Goal: Task Accomplishment & Management: Use online tool/utility

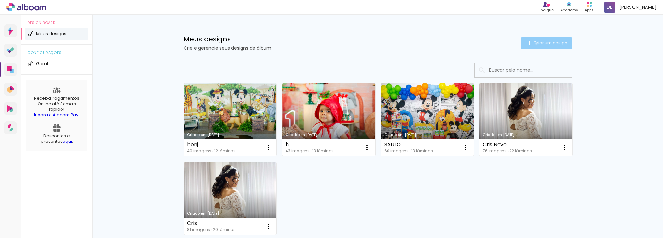
click at [533, 43] on span "Criar um design" at bounding box center [550, 43] width 34 height 4
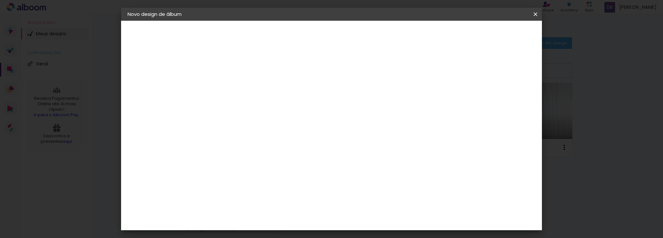
click at [233, 85] on input at bounding box center [233, 87] width 0 height 10
type input "a"
type input "[PERSON_NAME]"
type paper-input "[PERSON_NAME]"
click at [0, 0] on slot "Avançar" at bounding box center [0, 0] width 0 height 0
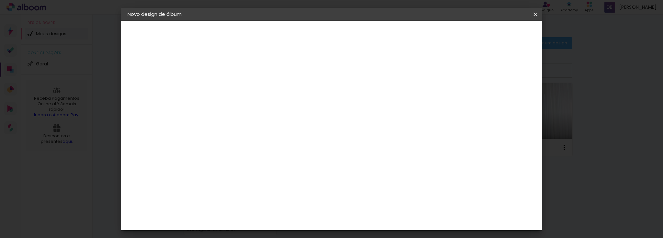
scroll to position [1501, 0]
click at [256, 222] on div "[PERSON_NAME]" at bounding box center [250, 224] width 43 height 5
click at [0, 0] on slot "Avançar" at bounding box center [0, 0] width 0 height 0
click at [301, 139] on span "20 × 25 cm" at bounding box center [289, 147] width 24 height 17
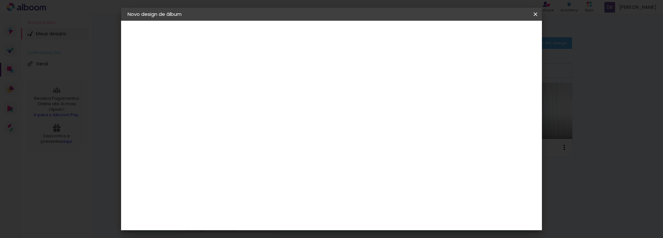
click at [0, 0] on slot "Avançar" at bounding box center [0, 0] width 0 height 0
click at [0, 0] on slot "Mostrar sangria" at bounding box center [0, 0] width 0 height 0
type paper-checkbox "on"
click at [452, 37] on span "Iniciar design" at bounding box center [437, 34] width 29 height 5
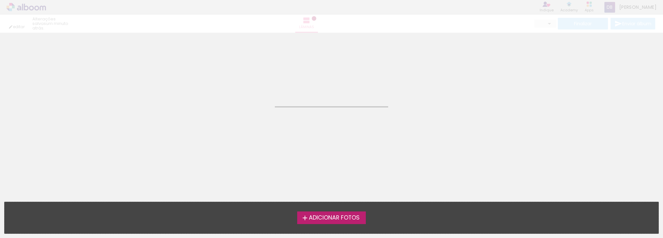
click at [316, 219] on span "Adicionar Fotos" at bounding box center [334, 218] width 51 height 6
click at [0, 0] on input "file" at bounding box center [0, 0] width 0 height 0
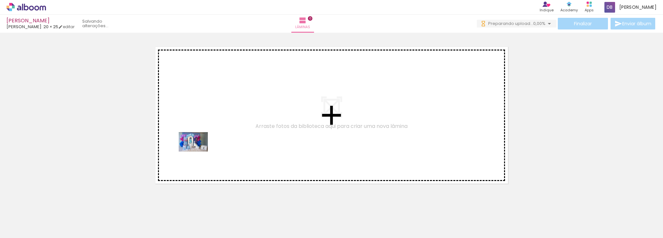
drag, startPoint x: 65, startPoint y: 221, endPoint x: 198, endPoint y: 151, distance: 150.4
click at [198, 151] on quentale-workspace at bounding box center [331, 119] width 663 height 238
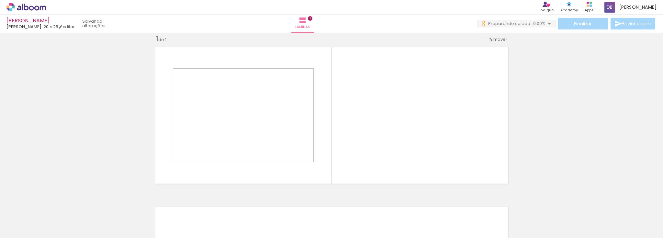
scroll to position [8, 0]
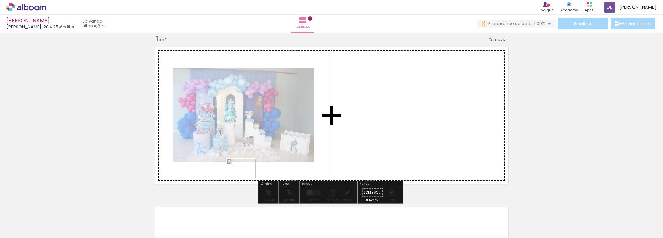
drag, startPoint x: 109, startPoint y: 223, endPoint x: 297, endPoint y: 177, distance: 193.9
click at [297, 177] on quentale-workspace at bounding box center [331, 119] width 663 height 238
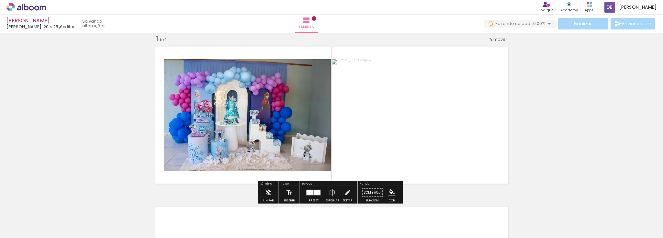
scroll to position [0, 0]
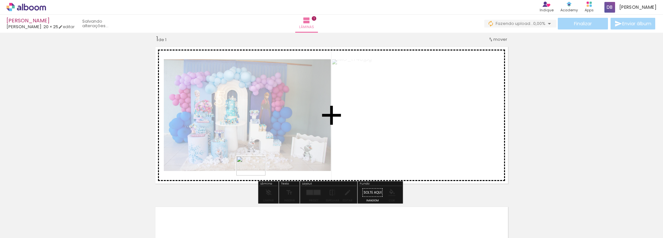
drag, startPoint x: 146, startPoint y: 223, endPoint x: 256, endPoint y: 175, distance: 119.1
click at [256, 175] on quentale-workspace at bounding box center [331, 119] width 663 height 238
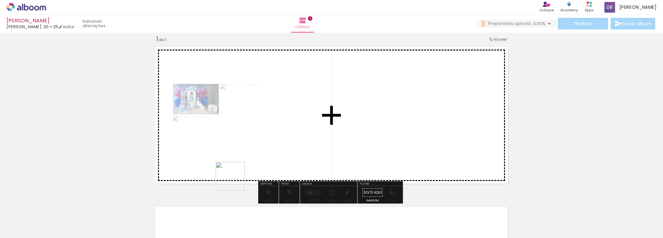
drag, startPoint x: 184, startPoint y: 221, endPoint x: 244, endPoint y: 173, distance: 77.2
click at [244, 173] on quentale-workspace at bounding box center [331, 119] width 663 height 238
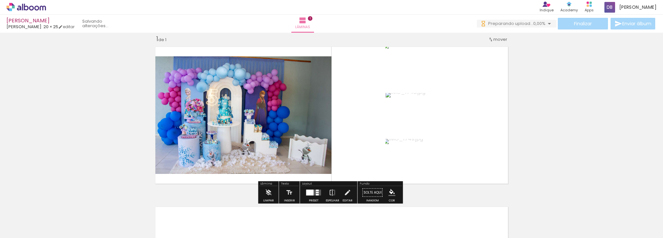
click at [188, 219] on div at bounding box center [173, 215] width 29 height 19
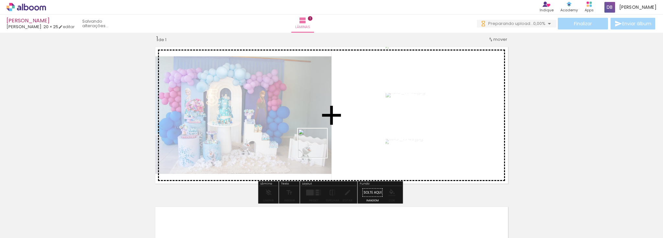
drag, startPoint x: 214, startPoint y: 223, endPoint x: 327, endPoint y: 141, distance: 140.4
click at [327, 141] on quentale-workspace at bounding box center [331, 119] width 663 height 238
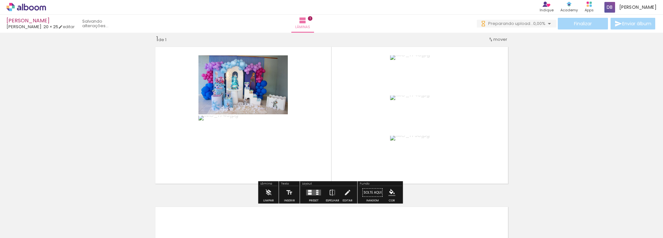
click at [312, 191] on quentale-layouter at bounding box center [313, 193] width 15 height 6
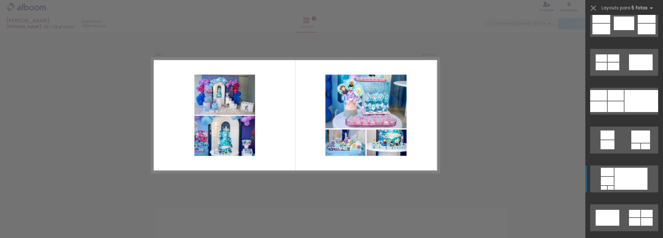
scroll to position [1061, 0]
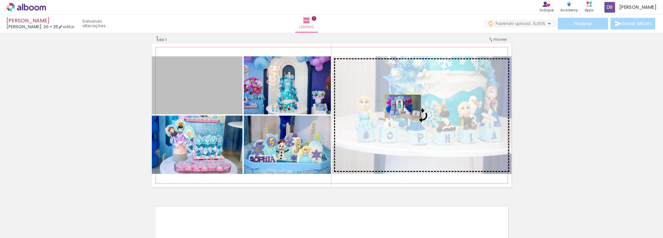
drag, startPoint x: 227, startPoint y: 98, endPoint x: 409, endPoint y: 108, distance: 181.8
click at [0, 0] on slot at bounding box center [0, 0] width 0 height 0
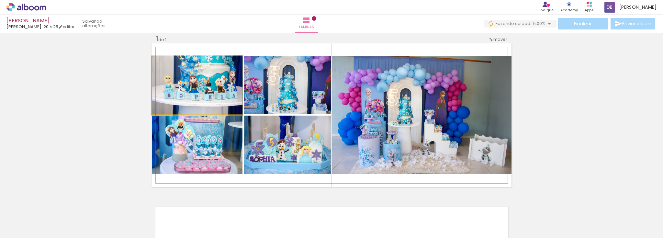
click at [205, 88] on quentale-photo at bounding box center [197, 85] width 91 height 58
drag, startPoint x: 197, startPoint y: 79, endPoint x: 263, endPoint y: 78, distance: 65.7
click at [197, 79] on quentale-photo at bounding box center [197, 85] width 91 height 58
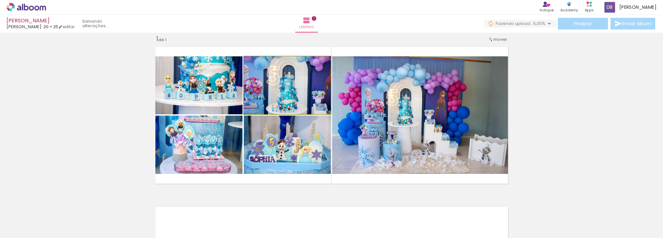
click at [279, 79] on quentale-photo at bounding box center [287, 85] width 87 height 58
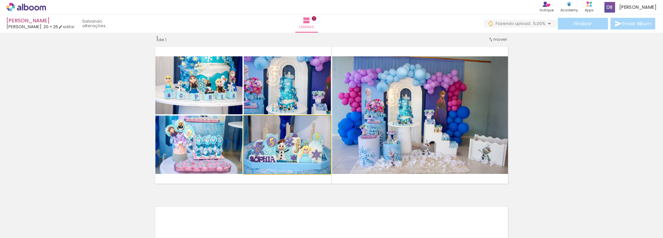
click at [290, 164] on quentale-photo at bounding box center [287, 144] width 87 height 58
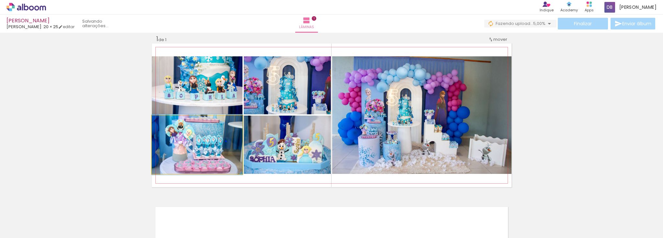
drag, startPoint x: 201, startPoint y: 164, endPoint x: 209, endPoint y: 164, distance: 7.8
drag, startPoint x: 203, startPoint y: 156, endPoint x: 214, endPoint y: 160, distance: 10.8
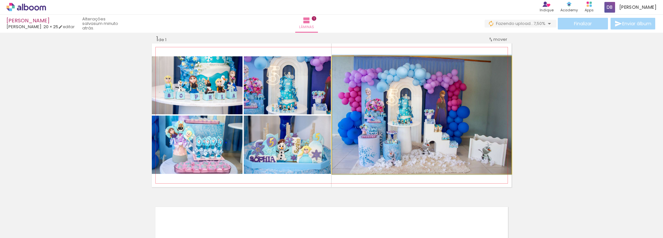
drag, startPoint x: 482, startPoint y: 117, endPoint x: 478, endPoint y: 117, distance: 4.2
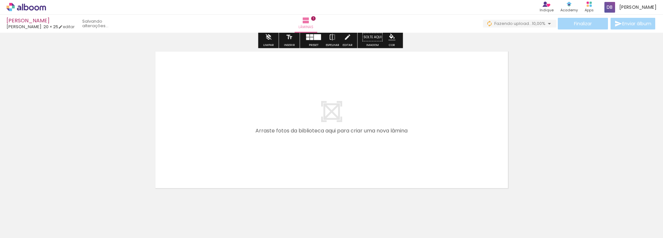
scroll to position [180, 0]
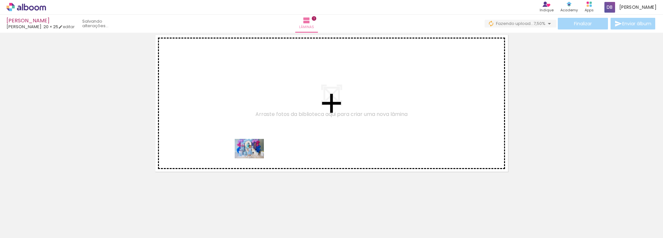
drag, startPoint x: 332, startPoint y: 207, endPoint x: 254, endPoint y: 158, distance: 92.6
click at [254, 158] on quentale-workspace at bounding box center [331, 119] width 663 height 238
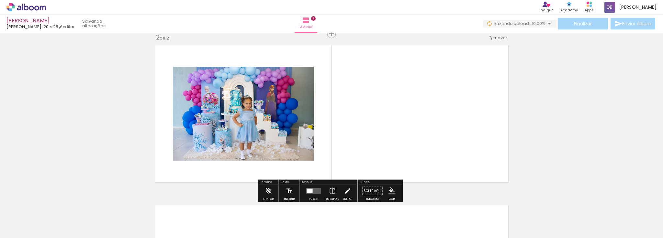
scroll to position [168, 0]
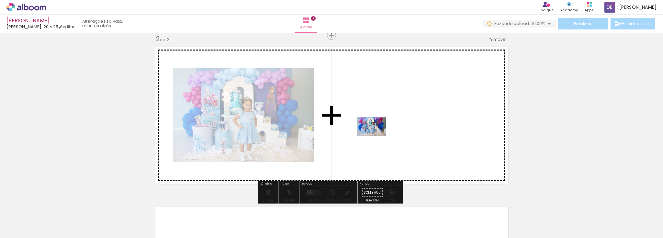
drag, startPoint x: 254, startPoint y: 222, endPoint x: 376, endPoint y: 136, distance: 149.2
click at [376, 136] on quentale-workspace at bounding box center [331, 119] width 663 height 238
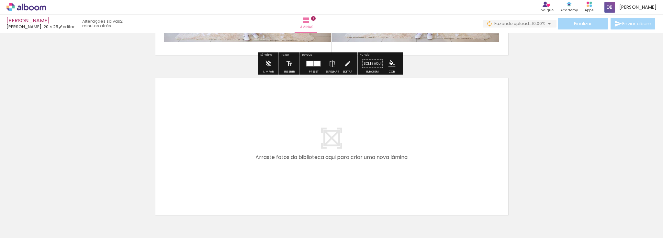
scroll to position [297, 0]
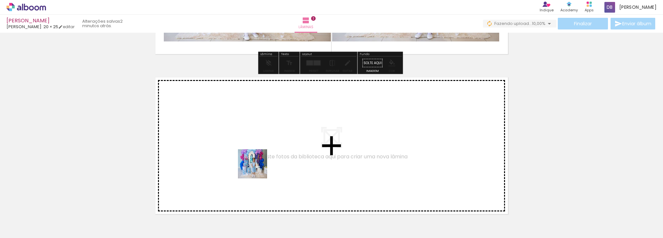
drag, startPoint x: 275, startPoint y: 201, endPoint x: 253, endPoint y: 160, distance: 46.2
click at [253, 160] on quentale-workspace at bounding box center [331, 119] width 663 height 238
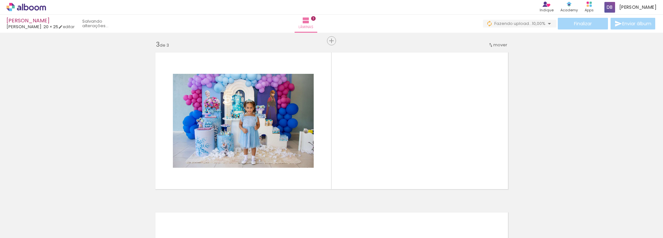
scroll to position [328, 0]
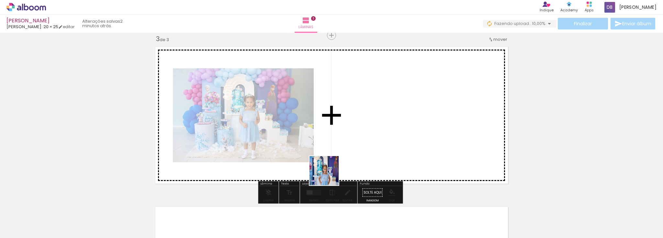
drag, startPoint x: 319, startPoint y: 219, endPoint x: 339, endPoint y: 143, distance: 79.0
click at [339, 143] on quentale-workspace at bounding box center [331, 119] width 663 height 238
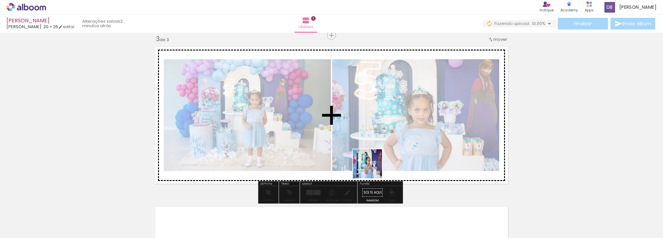
drag, startPoint x: 387, startPoint y: 197, endPoint x: 360, endPoint y: 147, distance: 57.2
click at [360, 146] on quentale-workspace at bounding box center [331, 119] width 663 height 238
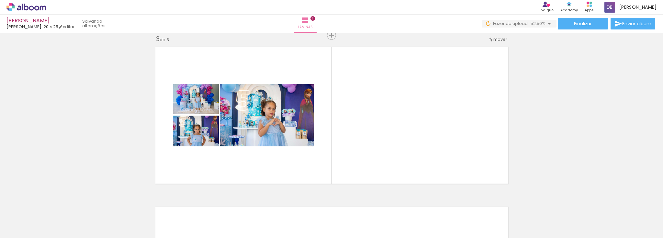
scroll to position [0, 170]
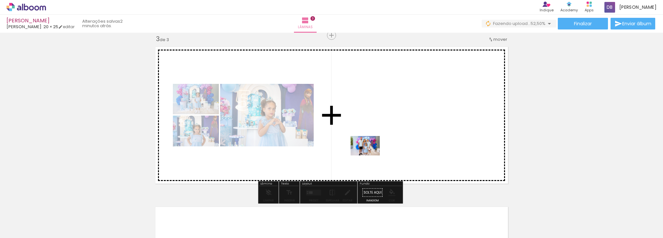
drag, startPoint x: 368, startPoint y: 219, endPoint x: 370, endPoint y: 155, distance: 63.5
click at [370, 155] on quentale-workspace at bounding box center [331, 119] width 663 height 238
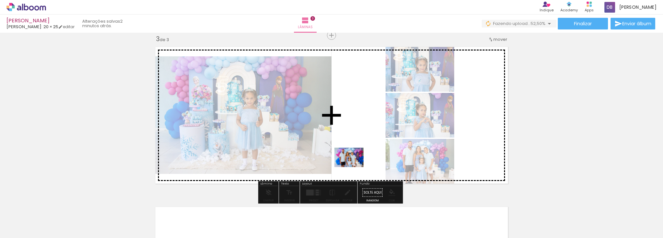
drag, startPoint x: 335, startPoint y: 218, endPoint x: 354, endPoint y: 167, distance: 54.8
click at [354, 167] on quentale-workspace at bounding box center [331, 119] width 663 height 238
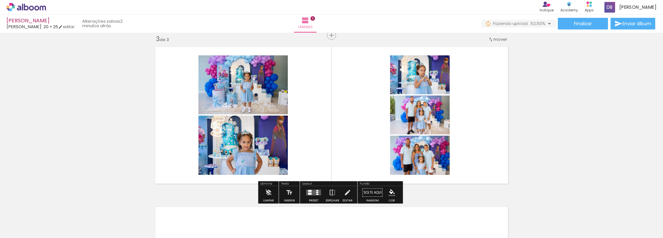
click at [316, 191] on quentale-layouter at bounding box center [313, 193] width 15 height 6
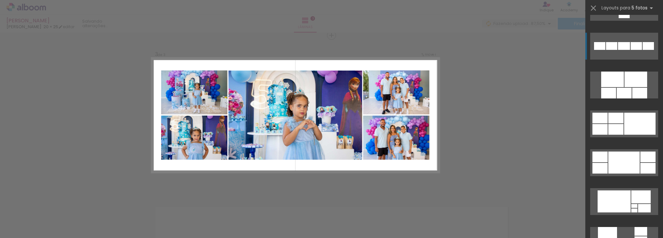
scroll to position [388, 0]
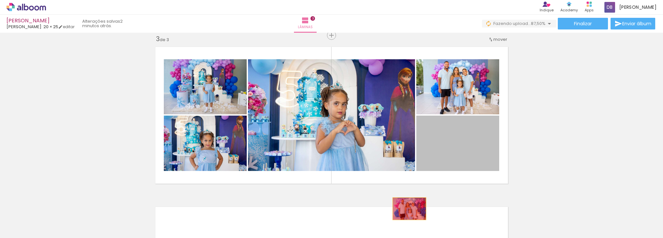
drag, startPoint x: 430, startPoint y: 151, endPoint x: 407, endPoint y: 210, distance: 62.6
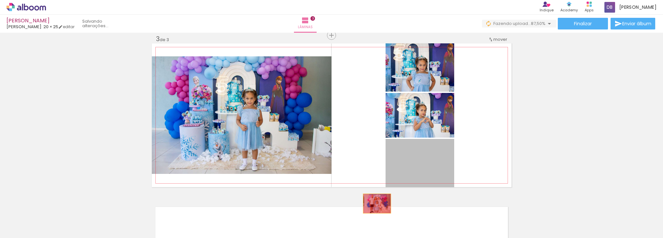
drag, startPoint x: 428, startPoint y: 167, endPoint x: 375, endPoint y: 203, distance: 64.7
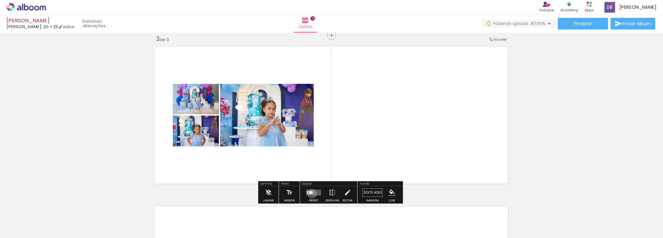
click at [310, 193] on div at bounding box center [311, 192] width 4 height 3
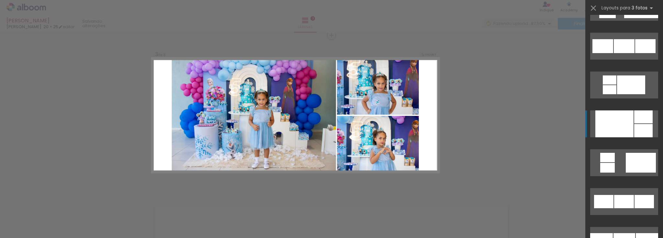
scroll to position [725, 0]
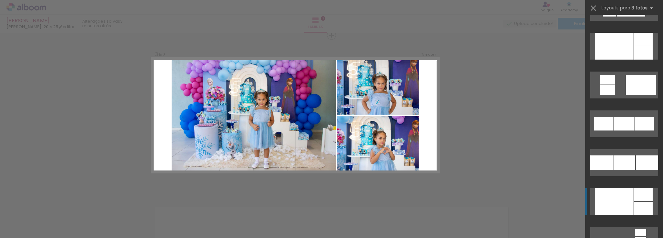
click at [626, 60] on div at bounding box center [614, 46] width 38 height 27
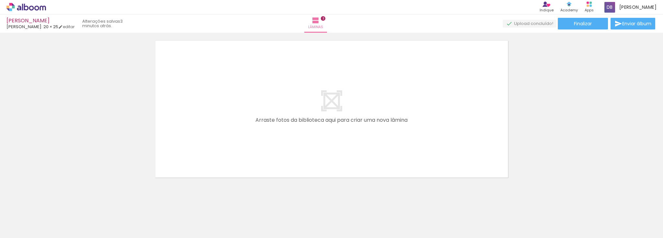
scroll to position [500, 0]
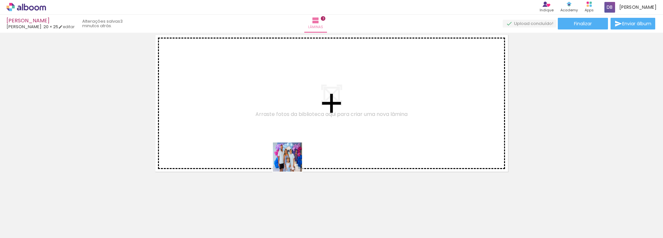
drag, startPoint x: 326, startPoint y: 219, endPoint x: 311, endPoint y: 175, distance: 46.8
click at [285, 148] on quentale-workspace at bounding box center [331, 119] width 663 height 238
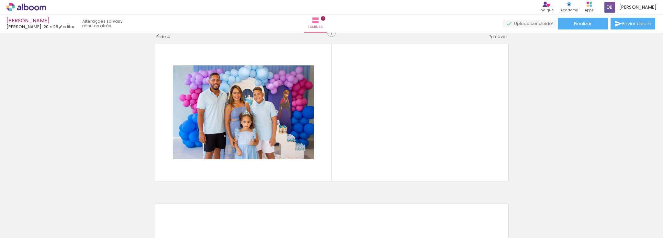
scroll to position [488, 0]
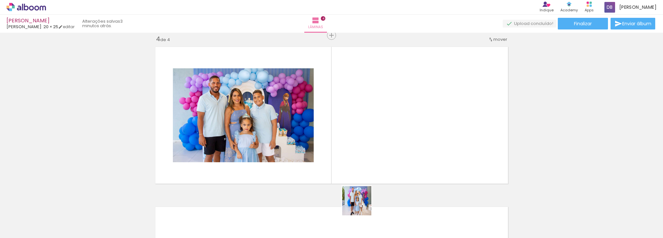
drag, startPoint x: 363, startPoint y: 212, endPoint x: 354, endPoint y: 159, distance: 54.5
click at [354, 159] on quentale-workspace at bounding box center [331, 119] width 663 height 238
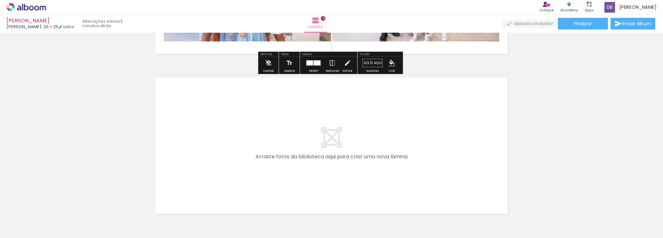
scroll to position [643, 0]
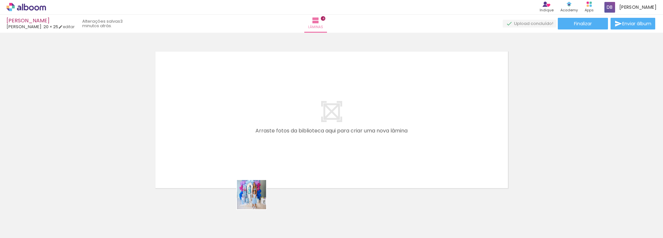
drag, startPoint x: 258, startPoint y: 210, endPoint x: 280, endPoint y: 210, distance: 22.0
click at [253, 161] on quentale-workspace at bounding box center [331, 119] width 663 height 238
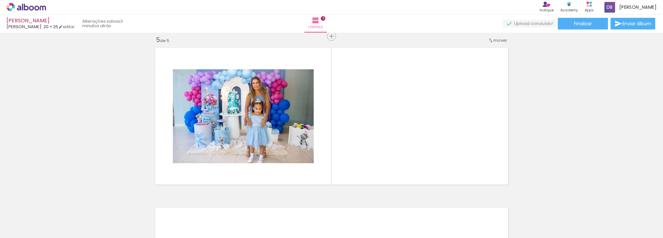
scroll to position [647, 0]
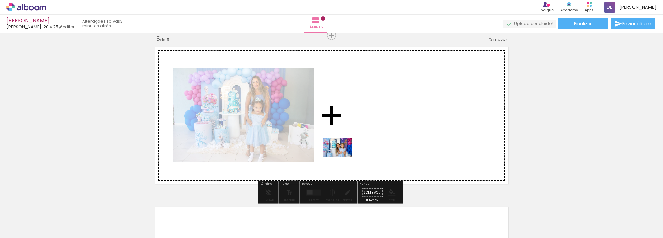
drag, startPoint x: 291, startPoint y: 221, endPoint x: 342, endPoint y: 157, distance: 82.2
click at [342, 157] on quentale-workspace at bounding box center [331, 119] width 663 height 238
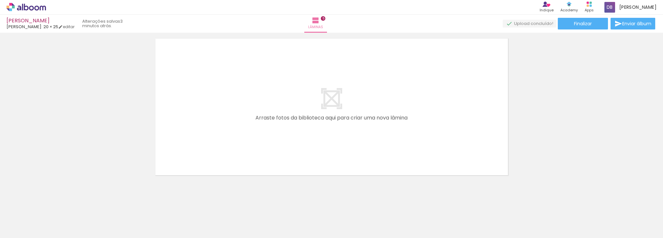
scroll to position [819, 0]
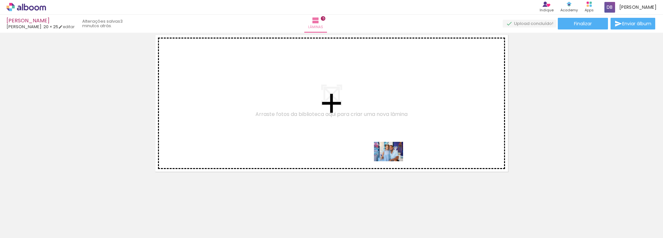
drag, startPoint x: 437, startPoint y: 222, endPoint x: 439, endPoint y: 190, distance: 32.1
click at [389, 157] on quentale-workspace at bounding box center [331, 119] width 663 height 238
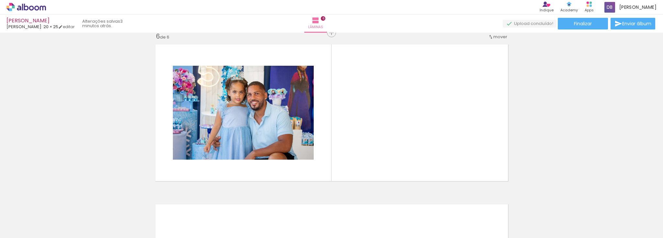
scroll to position [807, 0]
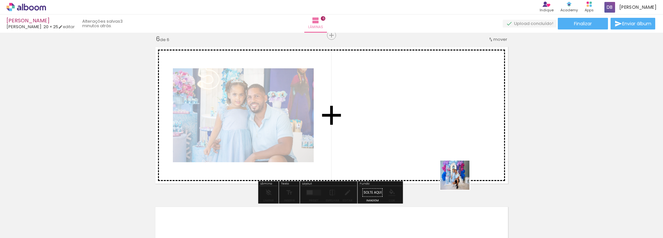
drag, startPoint x: 471, startPoint y: 217, endPoint x: 454, endPoint y: 157, distance: 62.0
click at [454, 157] on quentale-workspace at bounding box center [331, 119] width 663 height 238
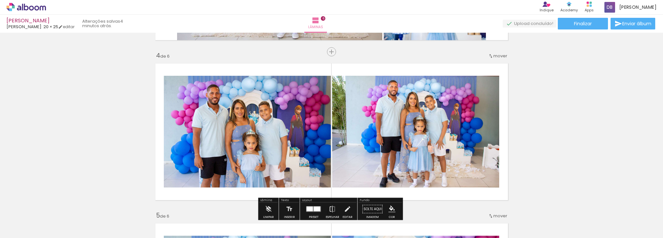
scroll to position [471, 0]
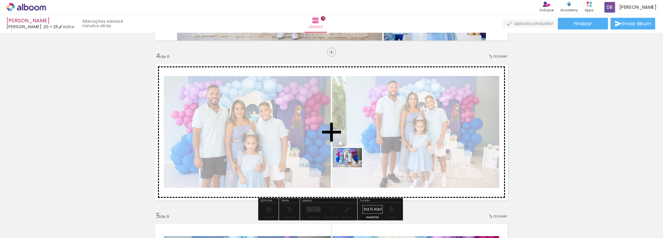
drag, startPoint x: 404, startPoint y: 221, endPoint x: 352, endPoint y: 167, distance: 75.0
click at [352, 167] on quentale-workspace at bounding box center [331, 119] width 663 height 238
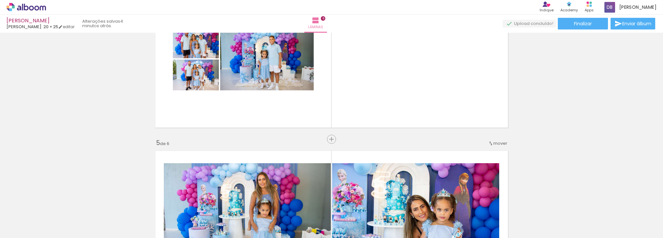
scroll to position [548, 0]
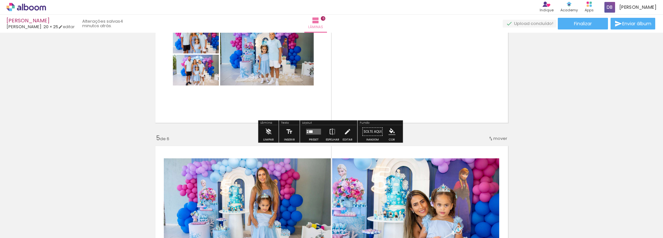
click at [310, 138] on div "Preset" at bounding box center [314, 139] width 10 height 3
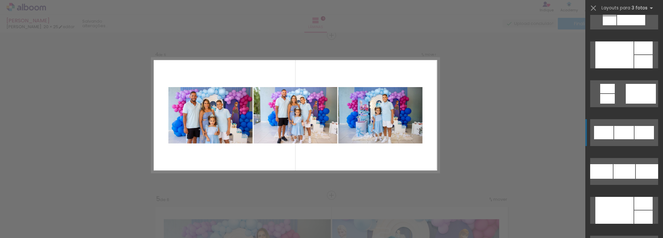
scroll to position [725, 0]
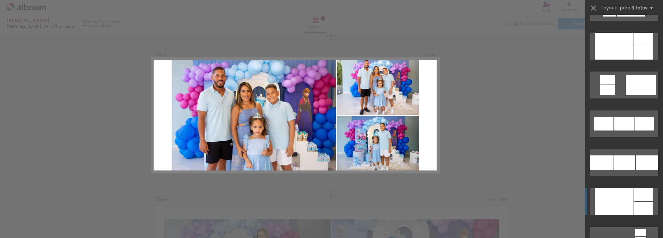
click at [617, 60] on div at bounding box center [614, 46] width 38 height 27
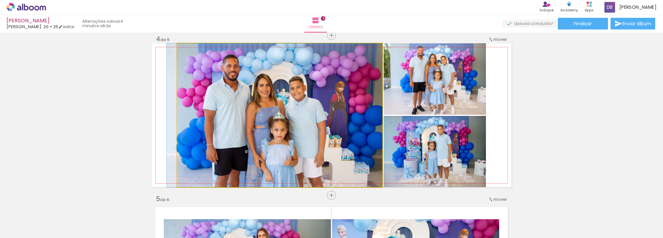
drag, startPoint x: 330, startPoint y: 150, endPoint x: 324, endPoint y: 144, distance: 9.2
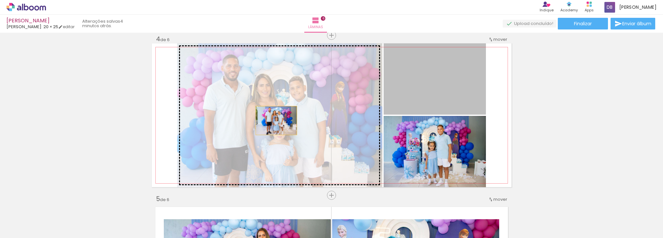
drag, startPoint x: 424, startPoint y: 86, endPoint x: 270, endPoint y: 121, distance: 157.6
click at [0, 0] on slot at bounding box center [0, 0] width 0 height 0
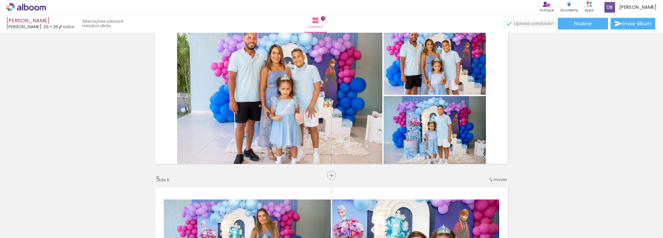
scroll to position [488, 0]
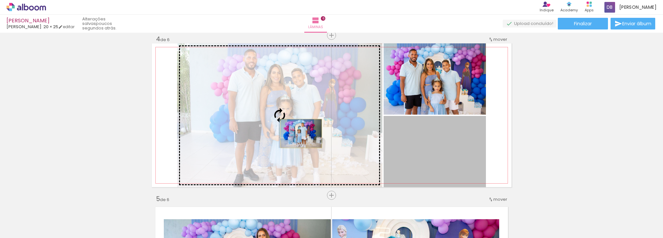
drag, startPoint x: 461, startPoint y: 154, endPoint x: 299, endPoint y: 133, distance: 163.4
click at [0, 0] on slot at bounding box center [0, 0] width 0 height 0
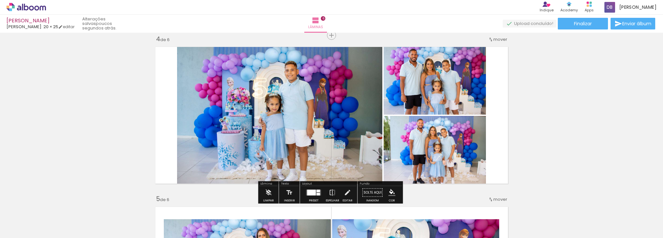
click at [313, 194] on div at bounding box center [311, 193] width 9 height 6
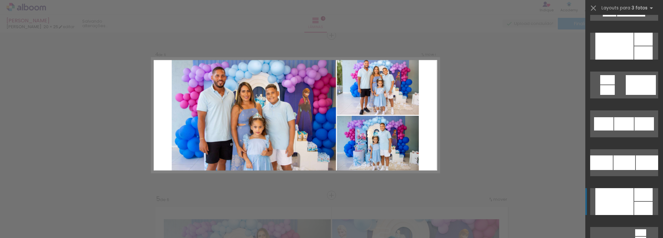
scroll to position [854, 0]
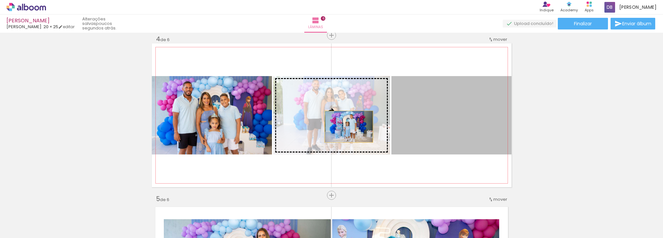
drag, startPoint x: 442, startPoint y: 131, endPoint x: 345, endPoint y: 126, distance: 97.2
click at [0, 0] on slot at bounding box center [0, 0] width 0 height 0
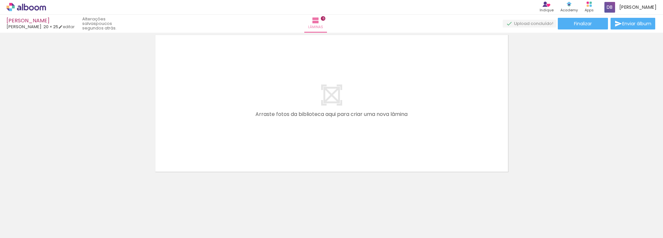
scroll to position [0, 419]
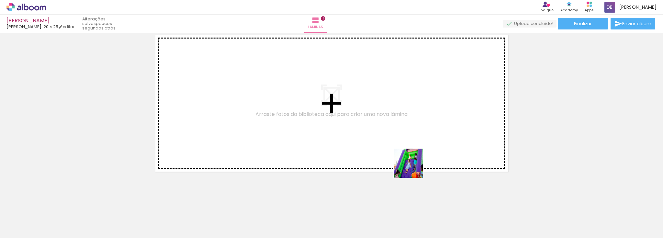
drag, startPoint x: 409, startPoint y: 196, endPoint x: 413, endPoint y: 140, distance: 56.8
click at [413, 140] on quentale-workspace at bounding box center [331, 119] width 663 height 238
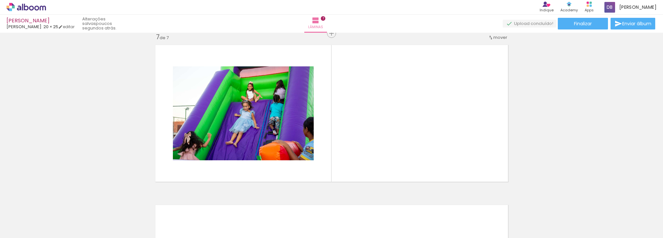
scroll to position [967, 0]
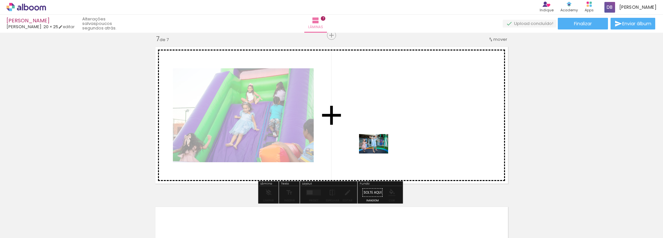
drag, startPoint x: 373, startPoint y: 220, endPoint x: 378, endPoint y: 153, distance: 66.5
click at [378, 153] on quentale-workspace at bounding box center [331, 119] width 663 height 238
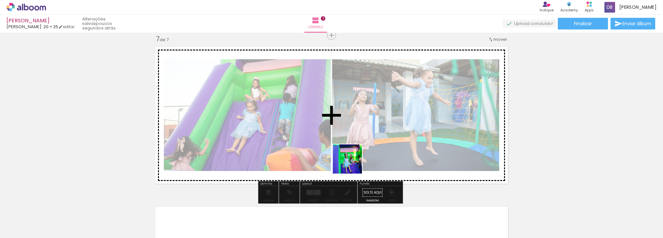
drag, startPoint x: 333, startPoint y: 225, endPoint x: 316, endPoint y: 210, distance: 22.5
click at [352, 162] on quentale-workspace at bounding box center [331, 119] width 663 height 238
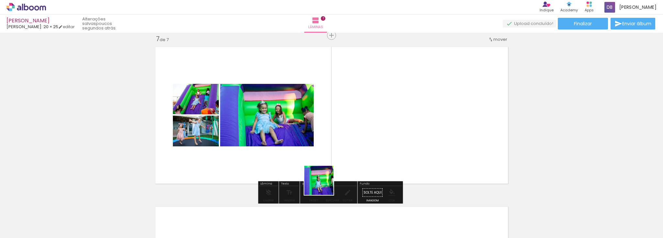
drag, startPoint x: 308, startPoint y: 221, endPoint x: 342, endPoint y: 151, distance: 77.7
click at [342, 151] on quentale-workspace at bounding box center [331, 119] width 663 height 238
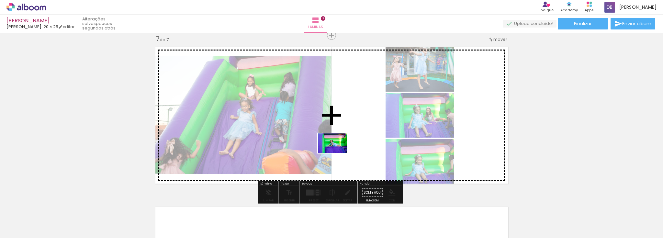
drag, startPoint x: 265, startPoint y: 222, endPoint x: 338, endPoint y: 152, distance: 100.7
click at [338, 152] on quentale-workspace at bounding box center [331, 119] width 663 height 238
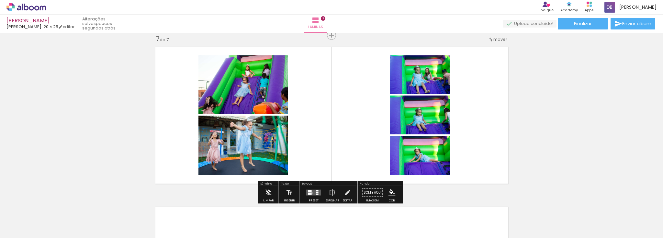
click at [310, 192] on quentale-layouter at bounding box center [313, 193] width 15 height 6
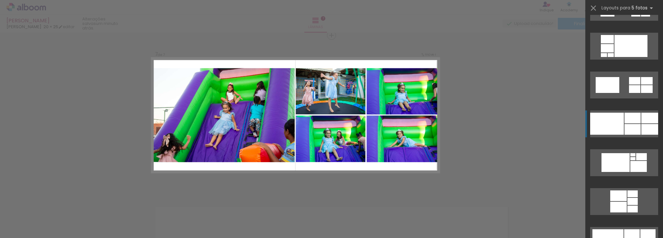
scroll to position [1216, 0]
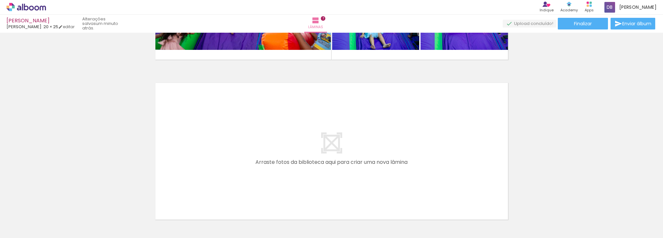
scroll to position [1122, 0]
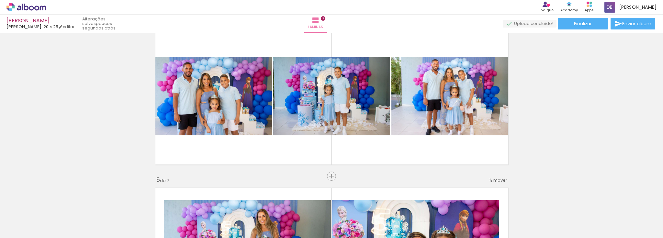
scroll to position [475, 0]
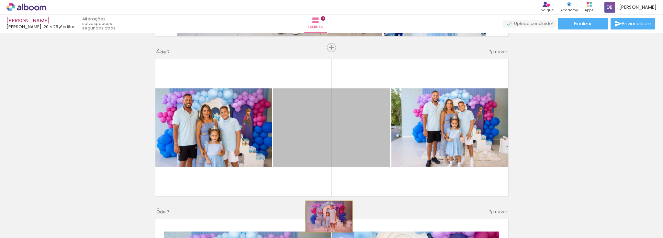
drag, startPoint x: 342, startPoint y: 146, endPoint x: 327, endPoint y: 216, distance: 72.1
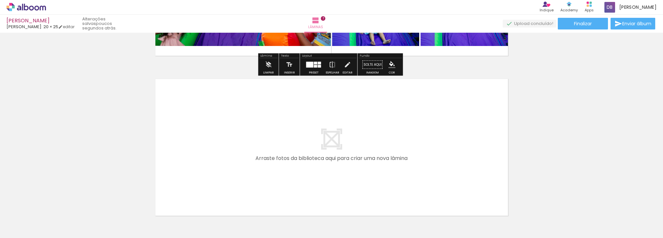
scroll to position [1096, 0]
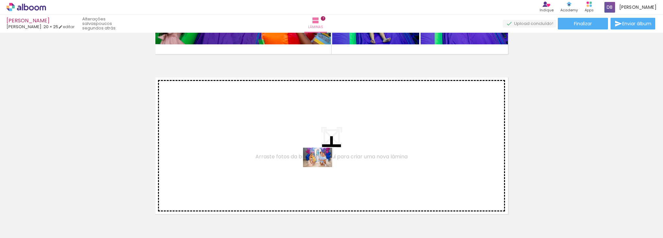
drag, startPoint x: 322, startPoint y: 222, endPoint x: 322, endPoint y: 167, distance: 55.3
click at [322, 167] on quentale-workspace at bounding box center [331, 119] width 663 height 238
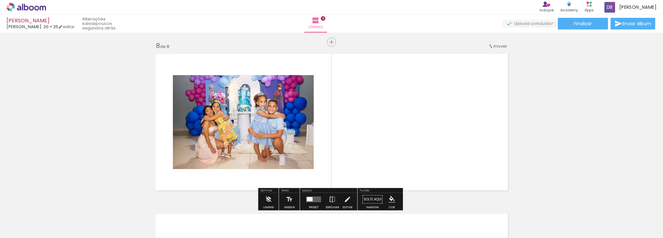
scroll to position [1127, 0]
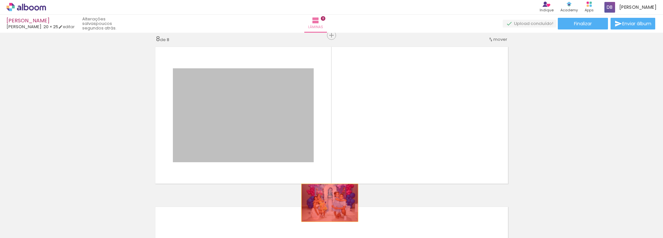
drag, startPoint x: 287, startPoint y: 142, endPoint x: 326, endPoint y: 206, distance: 74.4
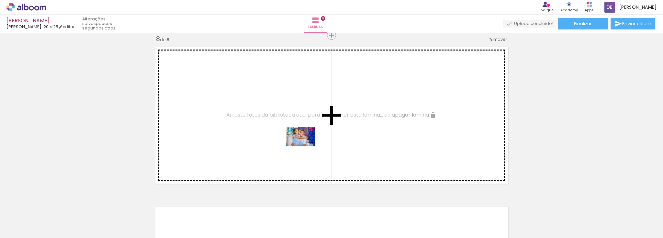
drag, startPoint x: 288, startPoint y: 215, endPoint x: 305, endPoint y: 146, distance: 70.7
click at [305, 146] on quentale-workspace at bounding box center [331, 119] width 663 height 238
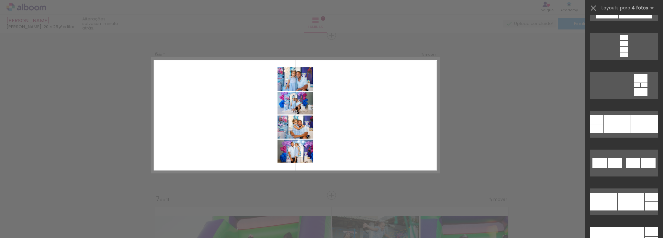
scroll to position [2821, 0]
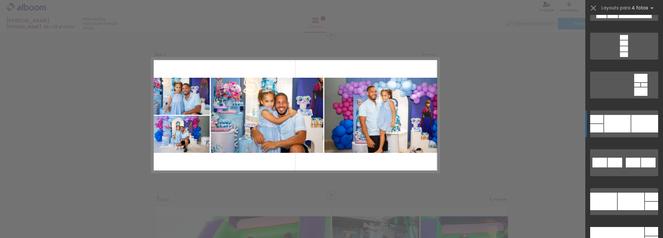
click at [609, 125] on div at bounding box center [617, 123] width 27 height 17
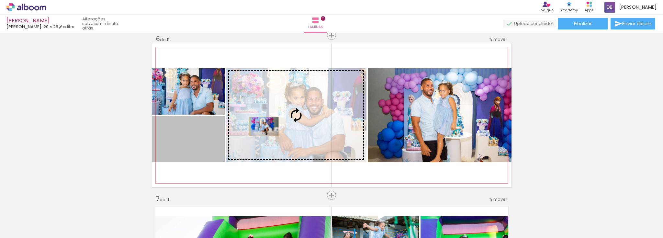
drag, startPoint x: 202, startPoint y: 138, endPoint x: 262, endPoint y: 126, distance: 61.0
click at [0, 0] on slot at bounding box center [0, 0] width 0 height 0
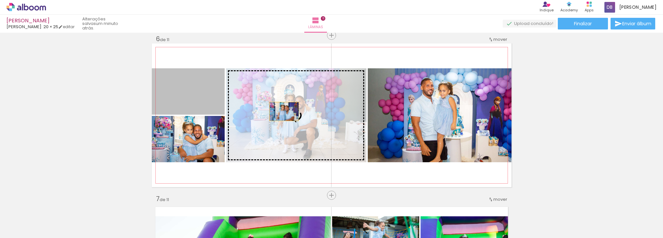
drag, startPoint x: 211, startPoint y: 95, endPoint x: 282, endPoint y: 111, distance: 72.7
click at [0, 0] on slot at bounding box center [0, 0] width 0 height 0
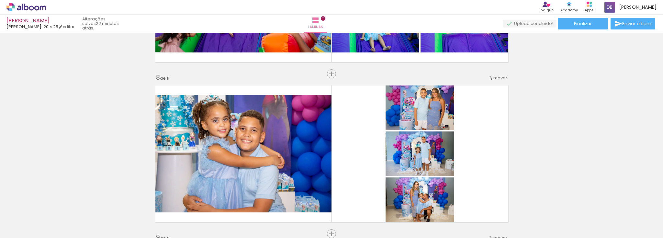
scroll to position [1144, 0]
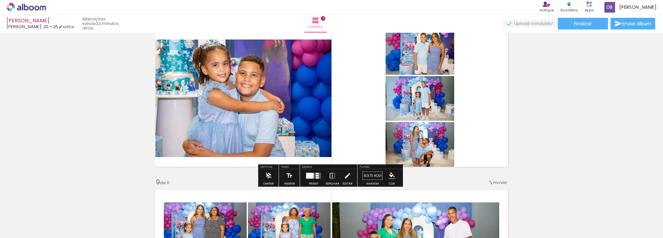
click at [313, 179] on div at bounding box center [313, 175] width 17 height 13
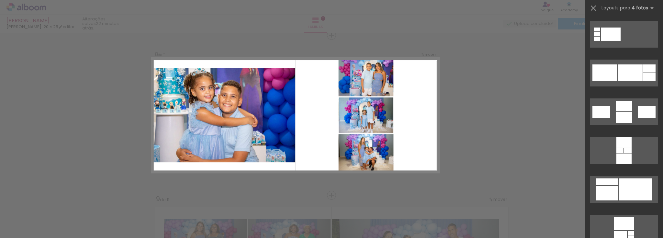
scroll to position [2459, 0]
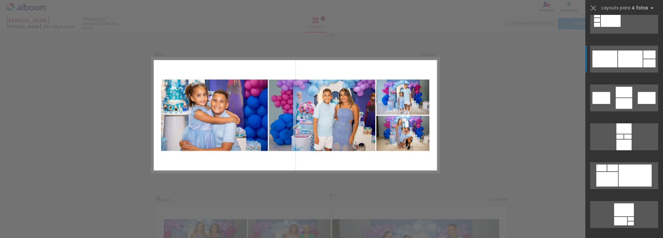
click at [618, 55] on div at bounding box center [630, 58] width 25 height 17
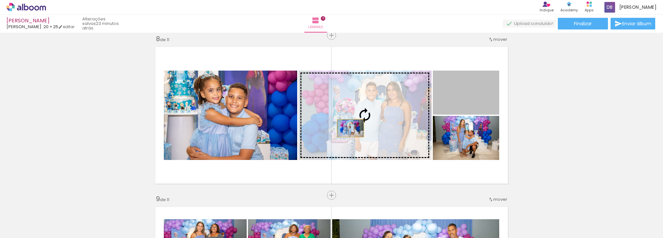
drag, startPoint x: 454, startPoint y: 102, endPoint x: 348, endPoint y: 128, distance: 109.1
click at [0, 0] on slot at bounding box center [0, 0] width 0 height 0
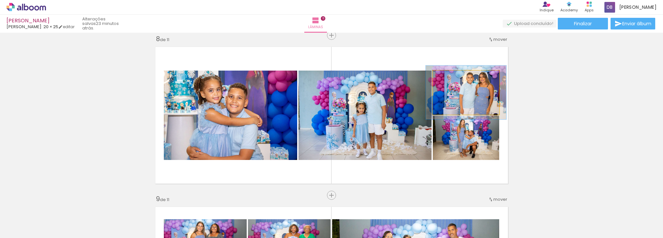
drag, startPoint x: 446, startPoint y: 79, endPoint x: 451, endPoint y: 78, distance: 5.0
type paper-slider "121"
click at [451, 78] on div at bounding box center [452, 77] width 6 height 6
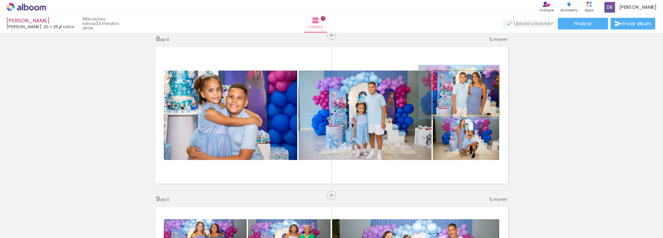
drag, startPoint x: 457, startPoint y: 101, endPoint x: 444, endPoint y: 101, distance: 12.6
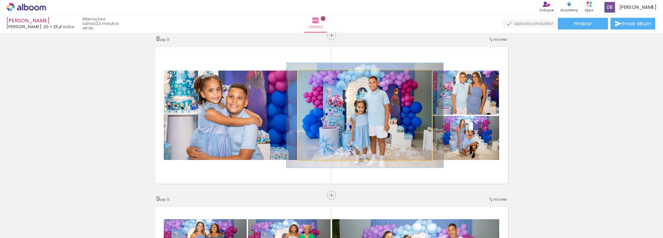
drag, startPoint x: 312, startPoint y: 78, endPoint x: 316, endPoint y: 79, distance: 3.6
click at [316, 79] on div at bounding box center [317, 77] width 6 height 6
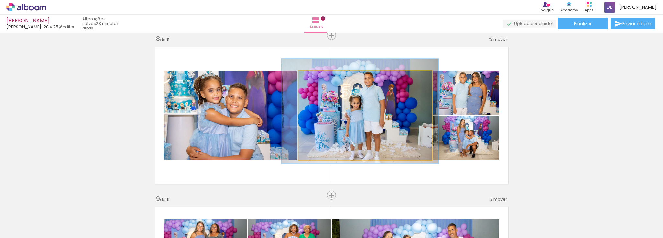
drag, startPoint x: 346, startPoint y: 124, endPoint x: 299, endPoint y: 99, distance: 53.4
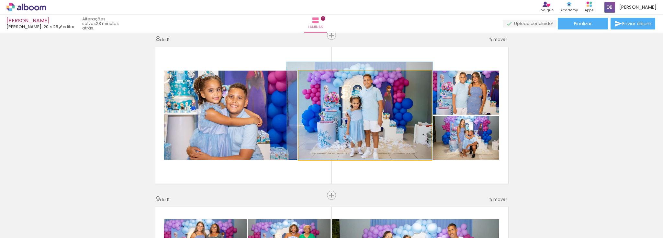
type paper-slider "109"
click at [314, 78] on div at bounding box center [316, 77] width 6 height 6
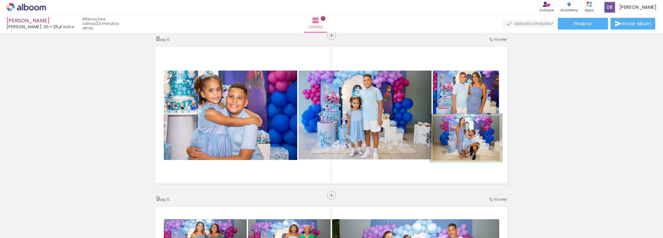
type paper-slider "109"
click at [447, 121] on div at bounding box center [450, 123] width 6 height 6
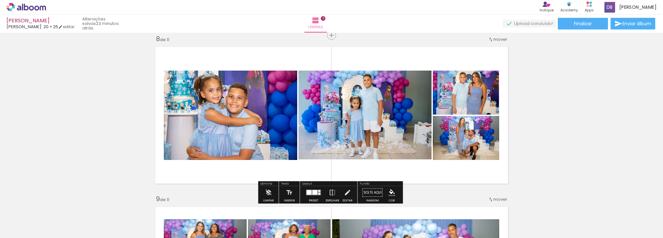
click at [447, 175] on quentale-layouter at bounding box center [331, 115] width 359 height 144
click at [313, 190] on div at bounding box center [314, 192] width 5 height 5
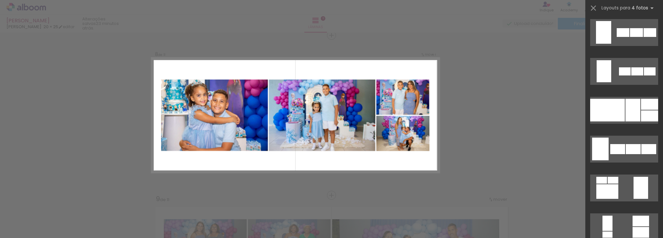
scroll to position [3772, 0]
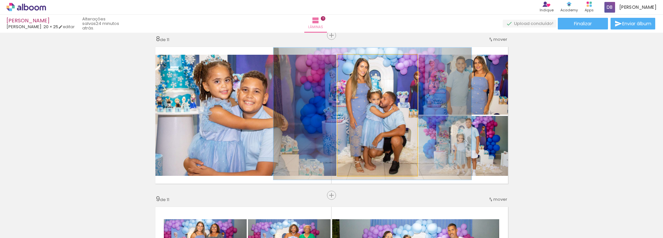
drag, startPoint x: 390, startPoint y: 131, endPoint x: 385, endPoint y: 129, distance: 5.2
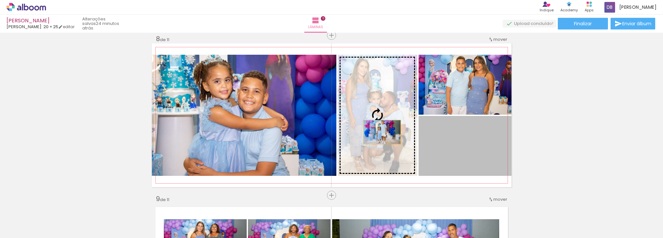
drag, startPoint x: 477, startPoint y: 149, endPoint x: 380, endPoint y: 132, distance: 98.5
click at [0, 0] on slot at bounding box center [0, 0] width 0 height 0
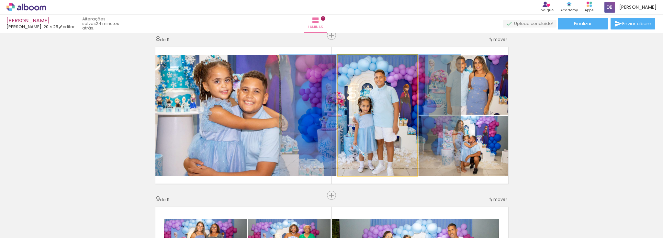
drag, startPoint x: 388, startPoint y: 132, endPoint x: 381, endPoint y: 131, distance: 7.2
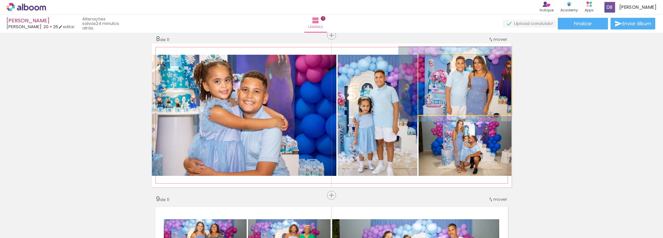
drag, startPoint x: 460, startPoint y: 100, endPoint x: 449, endPoint y: 100, distance: 11.3
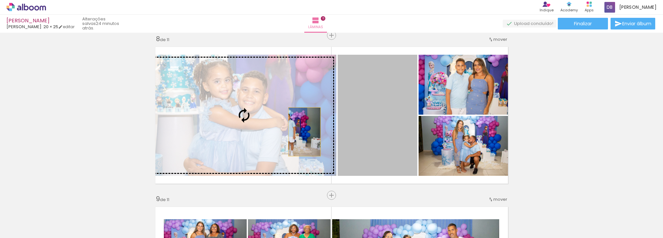
drag, startPoint x: 387, startPoint y: 137, endPoint x: 295, endPoint y: 131, distance: 92.0
click at [0, 0] on slot at bounding box center [0, 0] width 0 height 0
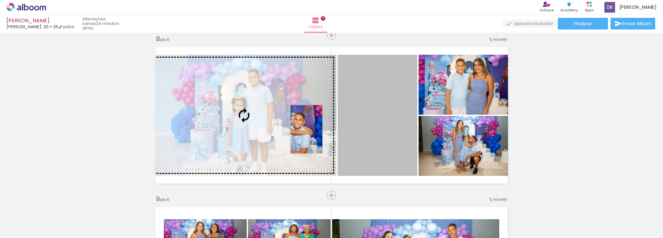
drag, startPoint x: 366, startPoint y: 129, endPoint x: 304, endPoint y: 129, distance: 62.1
click at [0, 0] on slot at bounding box center [0, 0] width 0 height 0
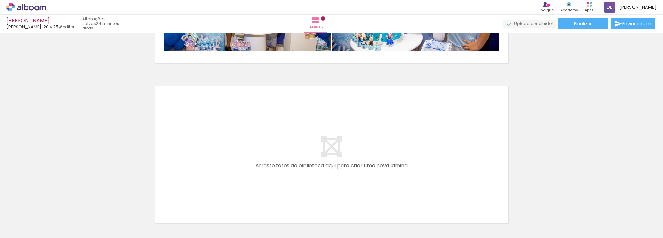
scroll to position [1774, 0]
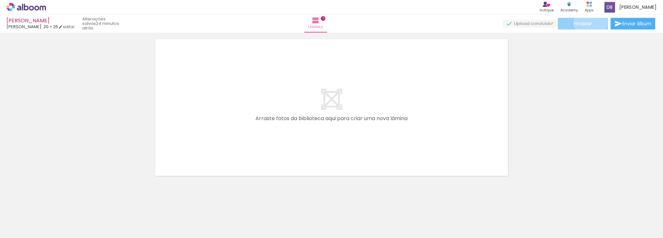
click at [588, 22] on span "Finalizar" at bounding box center [583, 23] width 18 height 5
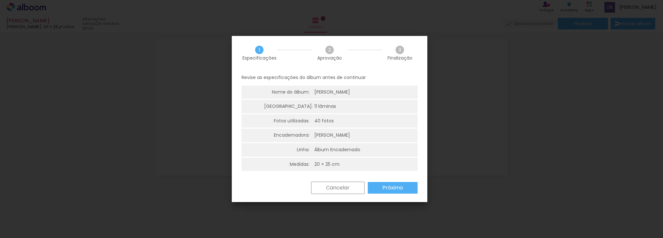
click at [0, 0] on slot "Cancelar" at bounding box center [0, 0] width 0 height 0
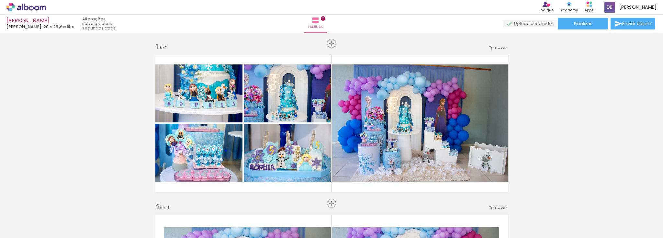
scroll to position [0, 0]
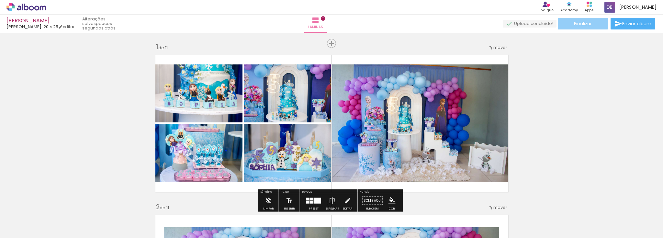
click at [578, 23] on span "Finalizar" at bounding box center [583, 23] width 18 height 5
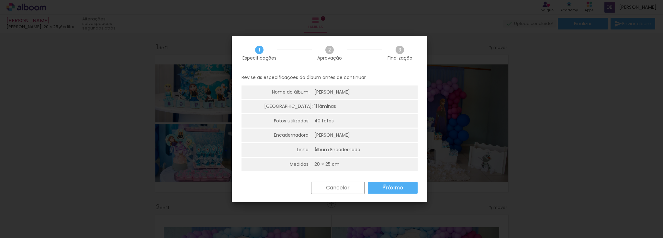
click at [0, 0] on slot "Próximo" at bounding box center [0, 0] width 0 height 0
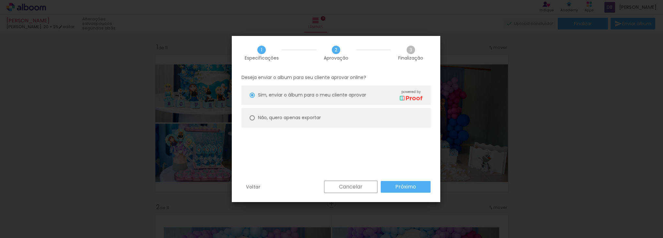
click at [0, 0] on slot "Não, quero apenas exportar" at bounding box center [0, 0] width 0 height 0
type paper-radio-button "on"
click at [0, 0] on slot "Próximo" at bounding box center [0, 0] width 0 height 0
type input "Alta, 300 DPI"
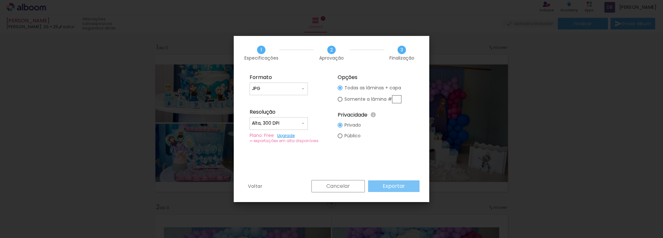
click at [0, 0] on slot "Exportar" at bounding box center [0, 0] width 0 height 0
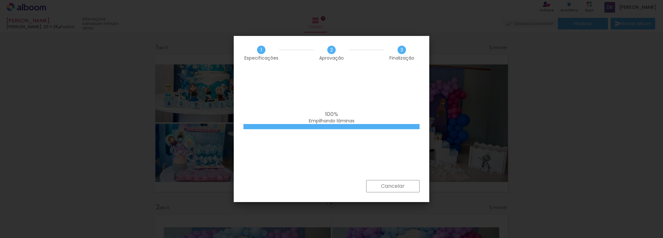
scroll to position [0, 841]
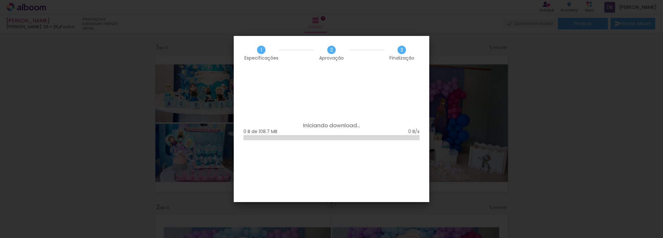
scroll to position [0, 841]
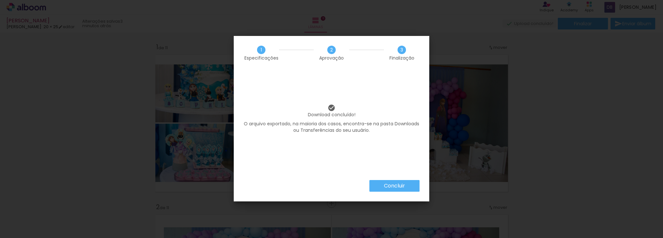
scroll to position [0, 841]
click at [383, 189] on paper-button "Concluir" at bounding box center [394, 186] width 50 height 12
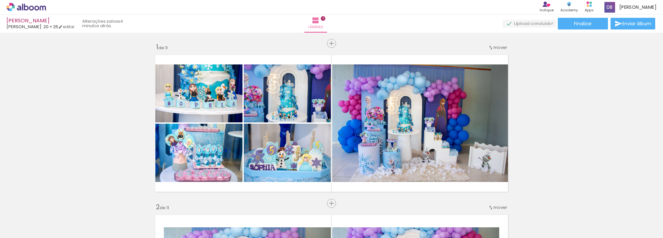
scroll to position [0, 841]
